Goal: Task Accomplishment & Management: Manage account settings

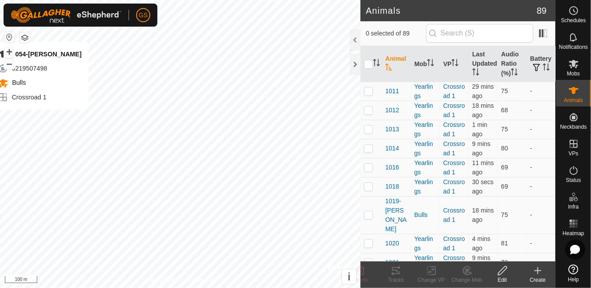
checkbox input "true"
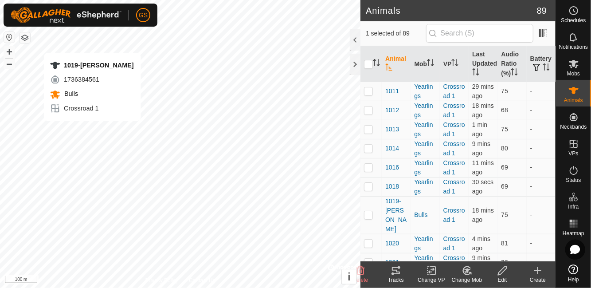
checkbox input "true"
checkbox input "false"
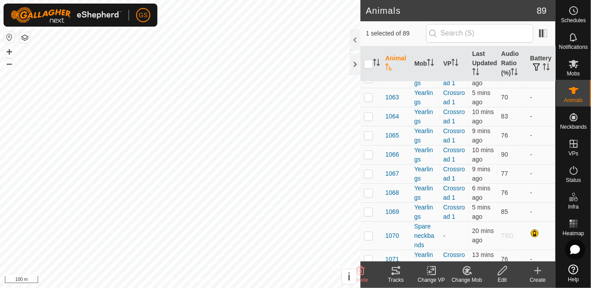
scroll to position [905, 0]
